Goal: Use online tool/utility: Utilize a website feature to perform a specific function

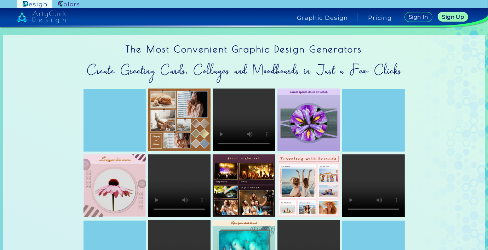
click at [64, 3] on img at bounding box center [68, 4] width 21 height 7
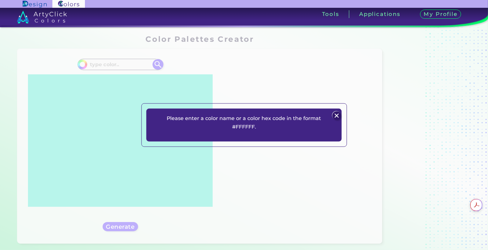
click at [334, 115] on img at bounding box center [336, 115] width 8 height 8
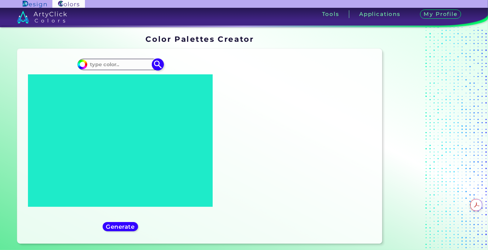
click at [84, 64] on input "#000000" at bounding box center [81, 63] width 9 height 9
type input "#bb5330"
type input "#BB5330"
click at [136, 226] on div "Generate" at bounding box center [120, 226] width 32 height 8
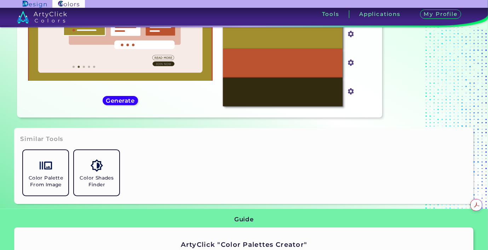
scroll to position [141, 0]
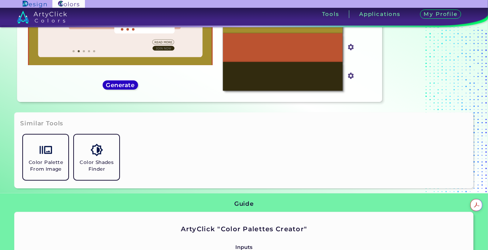
click at [124, 88] on div "Generate" at bounding box center [120, 85] width 32 height 8
click at [115, 83] on h5 "Generate" at bounding box center [120, 84] width 26 height 5
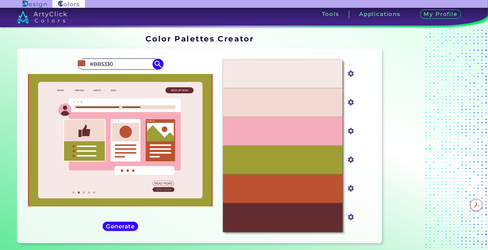
scroll to position [0, 0]
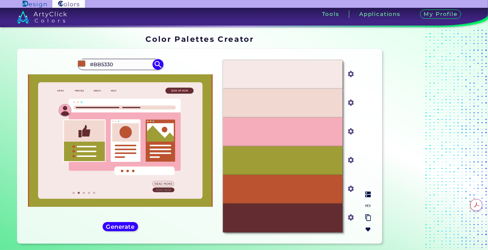
click at [262, 77] on div "#F6E8E6" at bounding box center [282, 74] width 119 height 29
click at [266, 195] on div "#BB5330" at bounding box center [282, 189] width 119 height 29
click at [283, 216] on p "#632C31" at bounding box center [282, 218] width 20 height 8
click at [157, 60] on img at bounding box center [158, 64] width 12 height 12
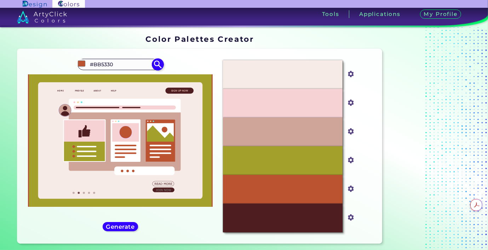
click at [160, 65] on img at bounding box center [158, 64] width 12 height 12
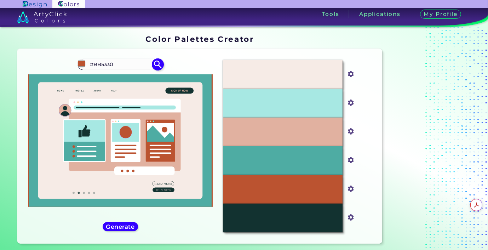
click at [159, 65] on img at bounding box center [158, 64] width 12 height 12
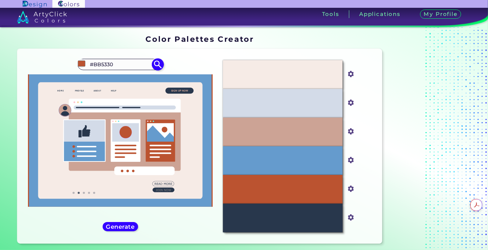
click at [158, 65] on img at bounding box center [158, 64] width 12 height 12
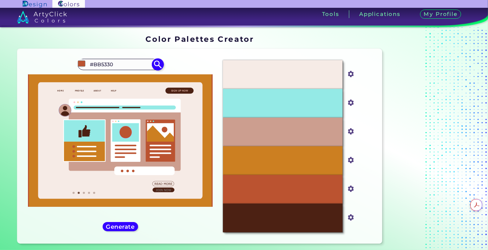
click at [158, 65] on img at bounding box center [158, 64] width 12 height 12
type input "#bb5330"
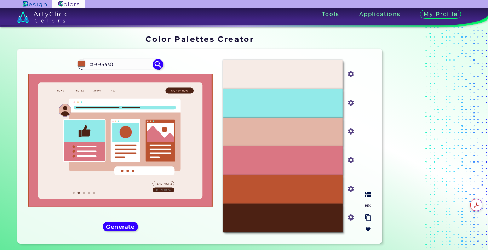
click at [273, 78] on div "#F6EBE6" at bounding box center [282, 74] width 119 height 29
